Goal: Task Accomplishment & Management: Manage account settings

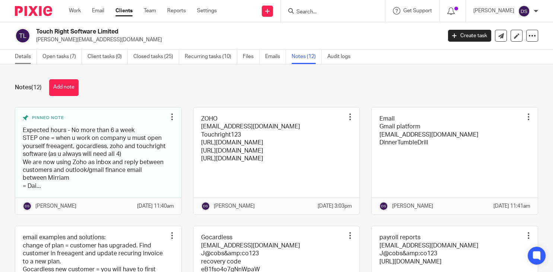
click at [30, 57] on link "Details" at bounding box center [26, 57] width 22 height 15
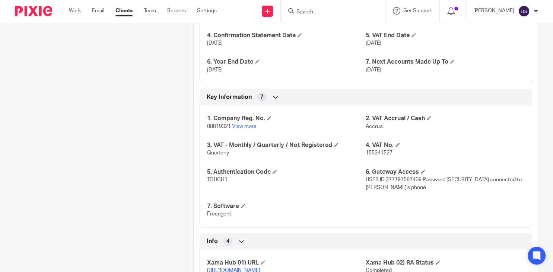
scroll to position [537, 0]
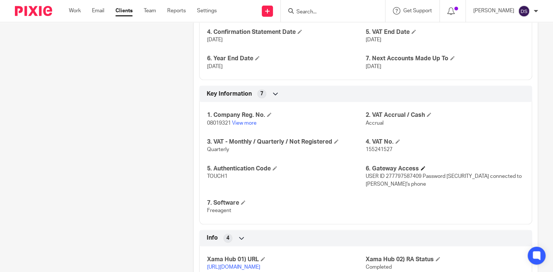
click at [422, 173] on h4 "6. Gateway Access" at bounding box center [445, 169] width 159 height 8
click at [423, 171] on span at bounding box center [423, 168] width 4 height 4
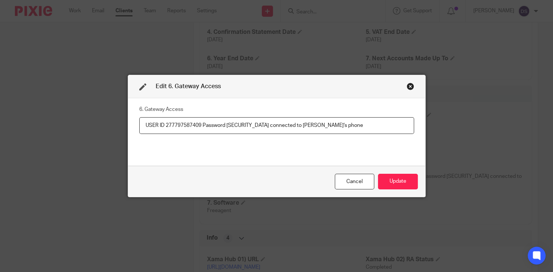
drag, startPoint x: 202, startPoint y: 124, endPoint x: 166, endPoint y: 124, distance: 36.2
click at [166, 124] on input "USER ID 277797587409 Password Plentific2021! connected to Dasa's phone" at bounding box center [276, 125] width 275 height 17
click at [259, 124] on input "USER ID 277797587409 Password Plentific2021! connected to Dasa's phone" at bounding box center [276, 125] width 275 height 17
drag, startPoint x: 262, startPoint y: 124, endPoint x: 228, endPoint y: 126, distance: 33.2
click at [228, 126] on input "USER ID 277797587409 Password Plentific2021! connected to Dasa's phone" at bounding box center [276, 125] width 275 height 17
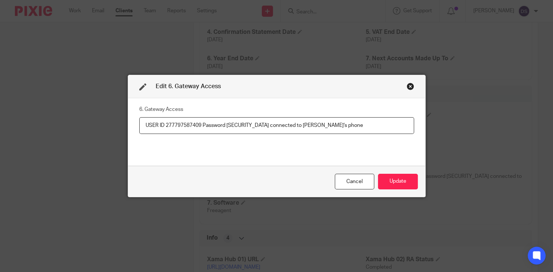
drag, startPoint x: 202, startPoint y: 124, endPoint x: 167, endPoint y: 123, distance: 35.1
click at [167, 123] on input "USER ID 277797587409 Password Plentific2021! connected to Dasa's phone" at bounding box center [276, 125] width 275 height 17
drag, startPoint x: 228, startPoint y: 124, endPoint x: 263, endPoint y: 123, distance: 34.3
click at [263, 123] on input "USER ID 277797587409 Password Plentific2021! connected to Dasa's phone" at bounding box center [276, 125] width 275 height 17
drag, startPoint x: 167, startPoint y: 127, endPoint x: 203, endPoint y: 122, distance: 36.5
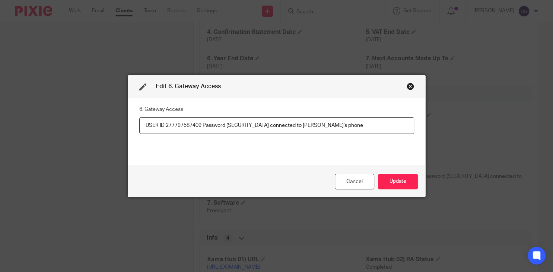
click at [203, 122] on input "USER ID 277797587409 Password Plentific2021! connected to Dasa's phone" at bounding box center [276, 125] width 275 height 17
drag, startPoint x: 227, startPoint y: 125, endPoint x: 260, endPoint y: 122, distance: 32.9
click at [260, 122] on input "USER ID 277797587409 Password Plentific2021! connected to Dasa's phone" at bounding box center [276, 125] width 275 height 17
click at [414, 85] on div "Edit 6. Gateway Access" at bounding box center [276, 86] width 297 height 23
click at [409, 86] on div "Close this dialog window" at bounding box center [410, 86] width 7 height 7
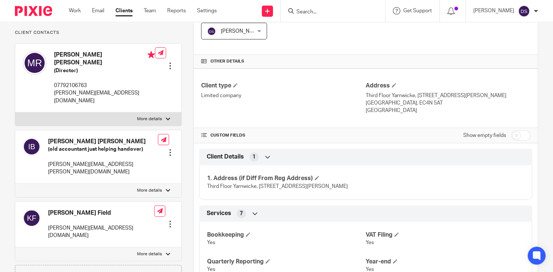
scroll to position [0, 0]
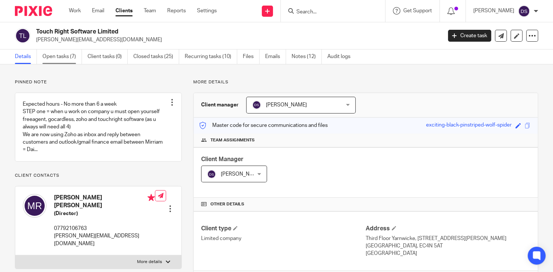
click at [56, 54] on link "Open tasks (7)" at bounding box center [62, 57] width 40 height 15
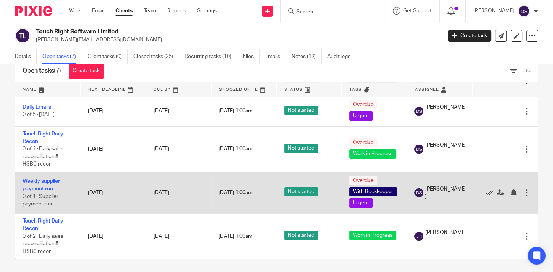
scroll to position [22, 0]
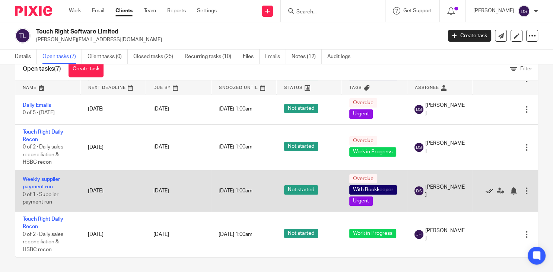
click at [492, 192] on icon at bounding box center [489, 190] width 7 height 7
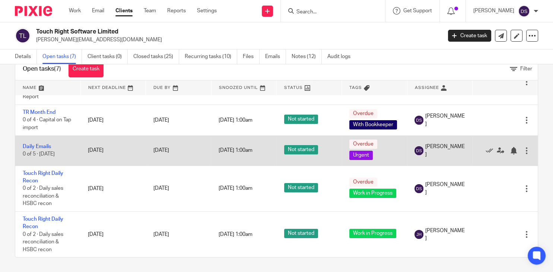
scroll to position [39, 0]
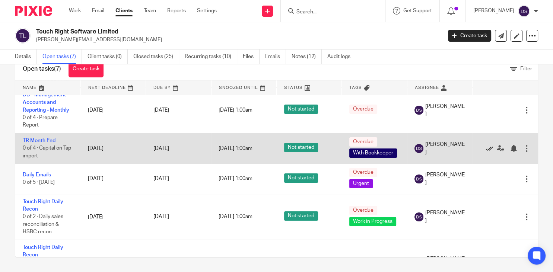
click at [489, 148] on icon at bounding box center [489, 148] width 7 height 7
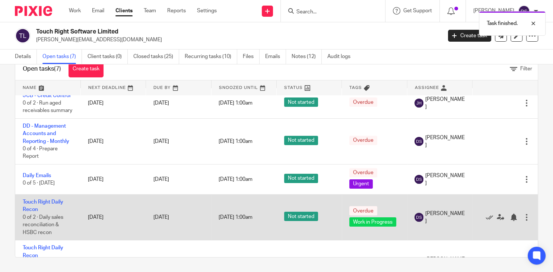
scroll to position [0, 0]
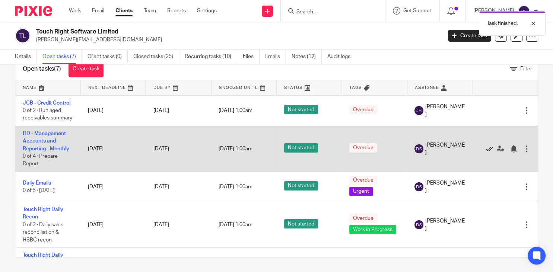
click at [490, 151] on icon at bounding box center [489, 148] width 7 height 7
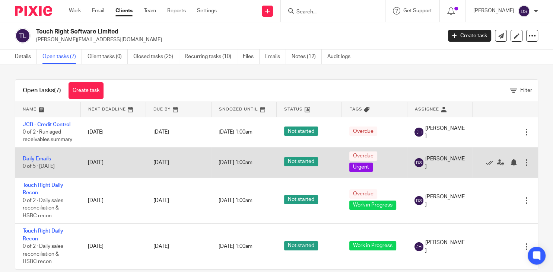
click at [67, 168] on td "Daily Emails 0 of 5 · Monday" at bounding box center [47, 163] width 65 height 30
click at [43, 160] on link "Daily Emails" at bounding box center [37, 159] width 28 height 5
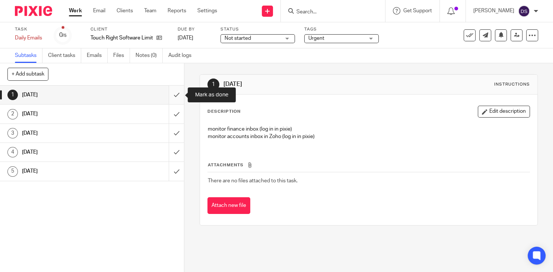
click at [176, 97] on input "submit" at bounding box center [92, 95] width 184 height 19
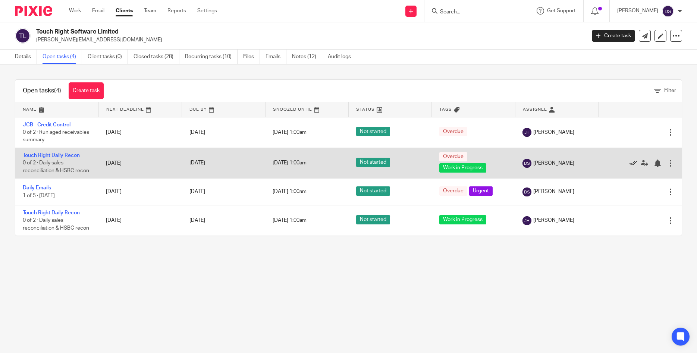
click at [553, 165] on icon at bounding box center [632, 163] width 7 height 7
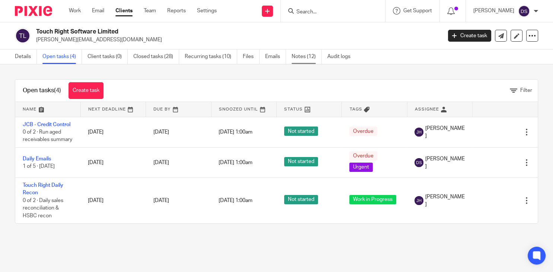
click at [309, 57] on link "Notes (12)" at bounding box center [307, 57] width 30 height 15
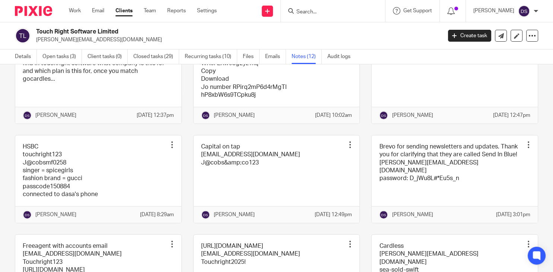
scroll to position [298, 0]
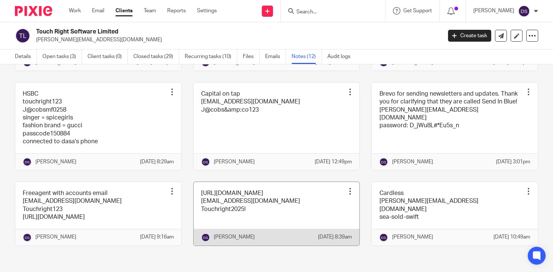
click at [229, 195] on link at bounding box center [277, 214] width 166 height 64
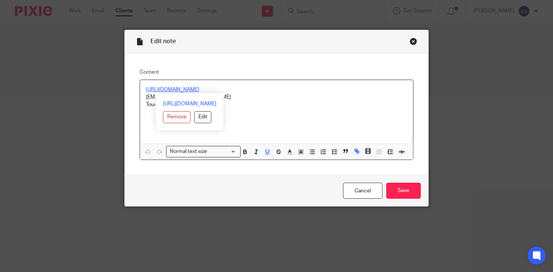
drag, startPoint x: 237, startPoint y: 90, endPoint x: 2, endPoint y: 89, distance: 235.2
click at [128, 85] on div "Content [URL][DOMAIN_NAME] [EMAIL_ADDRESS][DOMAIN_NAME] Touchright2025! Normal …" at bounding box center [277, 115] width 304 height 122
copy u "[URL][DOMAIN_NAME]"
click at [414, 41] on div "Close this dialog window" at bounding box center [413, 41] width 7 height 7
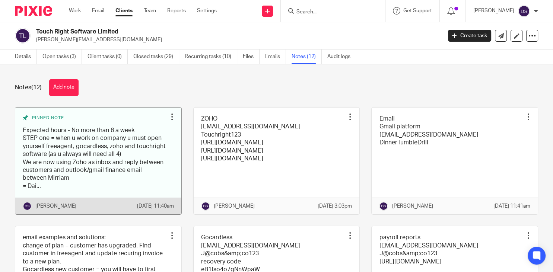
click at [76, 141] on link at bounding box center [98, 161] width 166 height 107
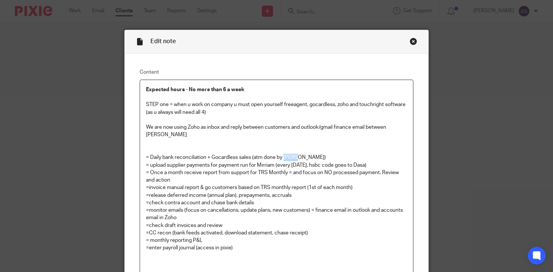
drag, startPoint x: 299, startPoint y: 150, endPoint x: 287, endPoint y: 149, distance: 12.4
click at [287, 154] on p "= Daily bank reconciliation + Gocardless sales (atm done by [PERSON_NAME])" at bounding box center [276, 157] width 261 height 7
click at [238, 245] on p "=enter payroll journal (access in pixie)" at bounding box center [276, 248] width 261 height 7
click at [412, 43] on div "Close this dialog window" at bounding box center [413, 41] width 7 height 7
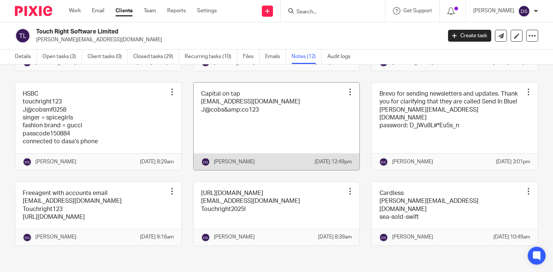
scroll to position [298, 0]
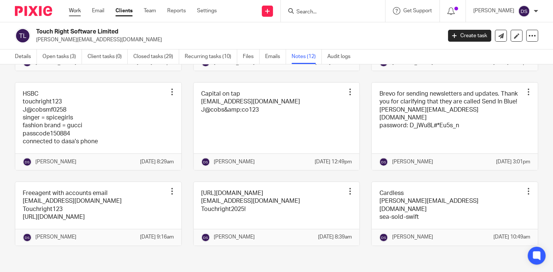
click at [76, 10] on link "Work" at bounding box center [75, 10] width 12 height 7
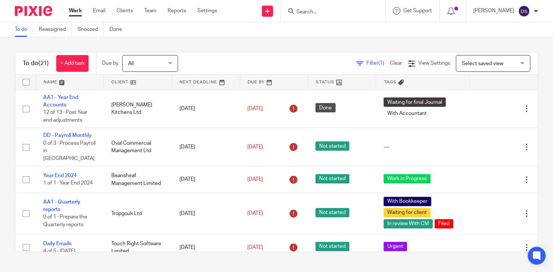
click at [318, 12] on input "Search" at bounding box center [329, 12] width 67 height 7
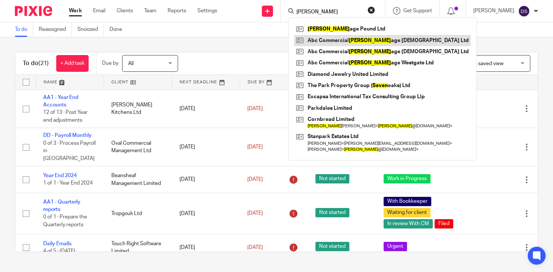
type input "steven"
click at [366, 44] on link at bounding box center [382, 40] width 177 height 11
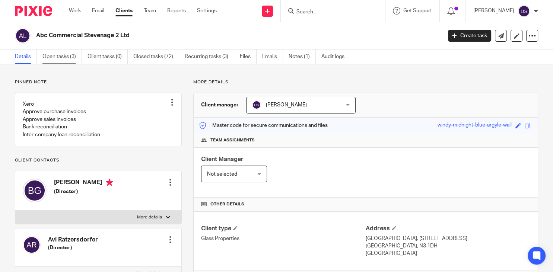
click at [56, 60] on link "Open tasks (3)" at bounding box center [62, 57] width 40 height 15
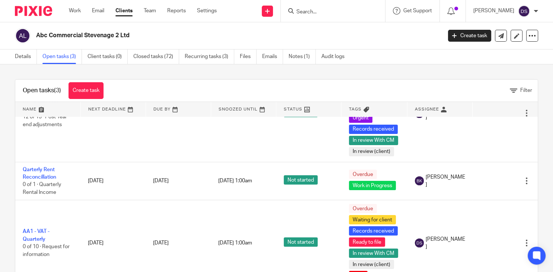
scroll to position [60, 0]
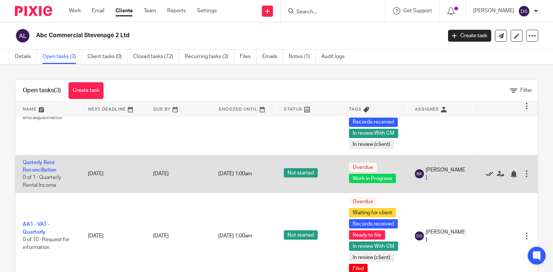
click at [489, 176] on icon at bounding box center [489, 174] width 7 height 7
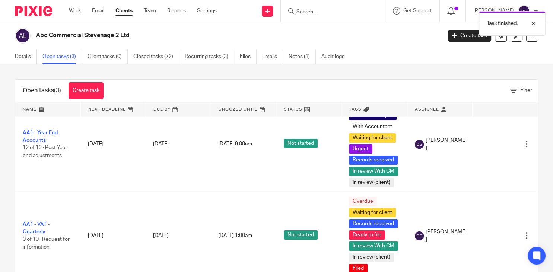
scroll to position [21, 0]
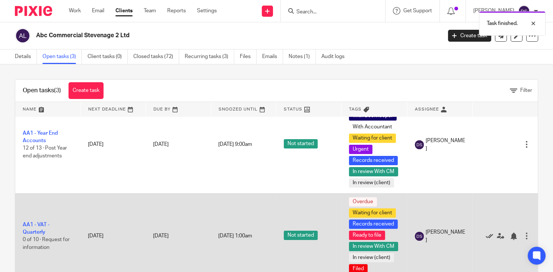
click at [492, 236] on icon at bounding box center [489, 236] width 7 height 7
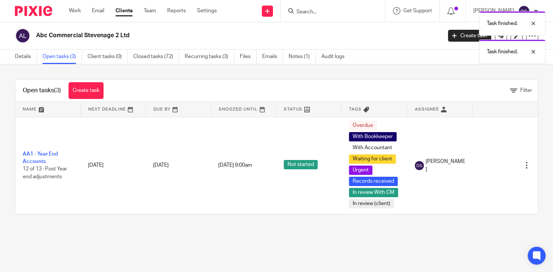
scroll to position [0, 0]
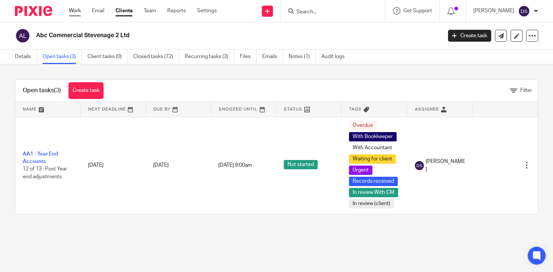
click at [74, 10] on link "Work" at bounding box center [75, 10] width 12 height 7
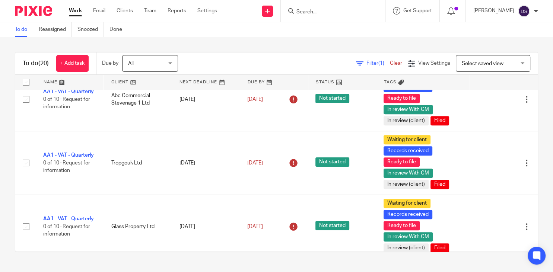
scroll to position [334, 0]
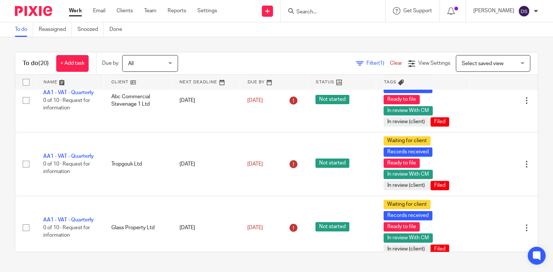
click at [59, 83] on link at bounding box center [70, 82] width 68 height 15
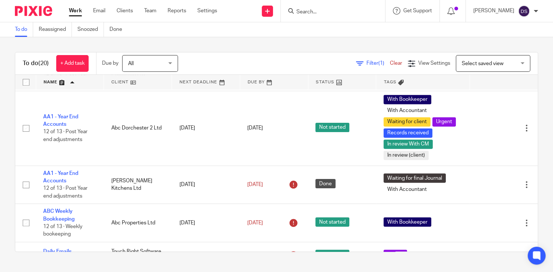
scroll to position [395, 0]
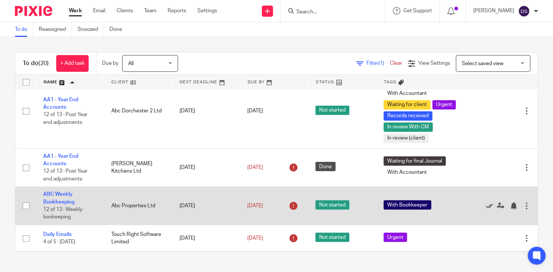
click at [490, 206] on icon at bounding box center [489, 205] width 7 height 7
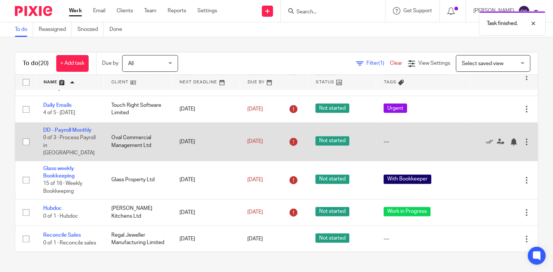
scroll to position [486, 0]
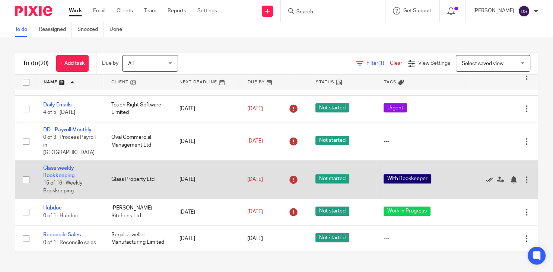
click at [490, 176] on icon at bounding box center [489, 179] width 7 height 7
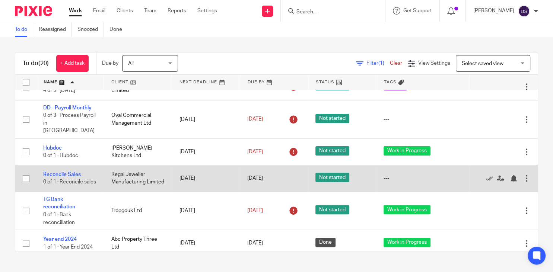
scroll to position [517, 0]
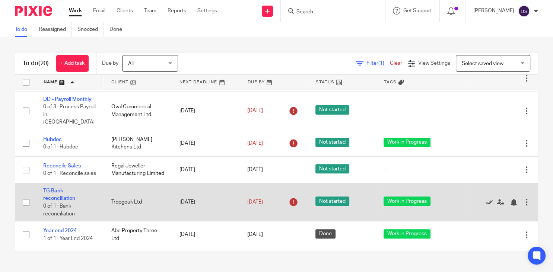
click at [489, 201] on icon at bounding box center [489, 202] width 7 height 7
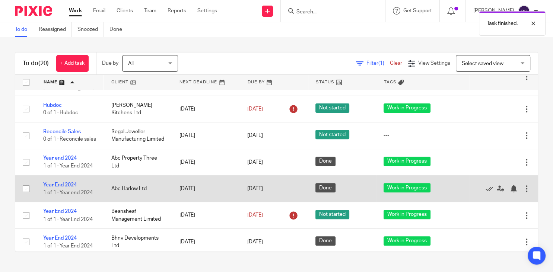
scroll to position [552, 0]
